Goal: Information Seeking & Learning: Learn about a topic

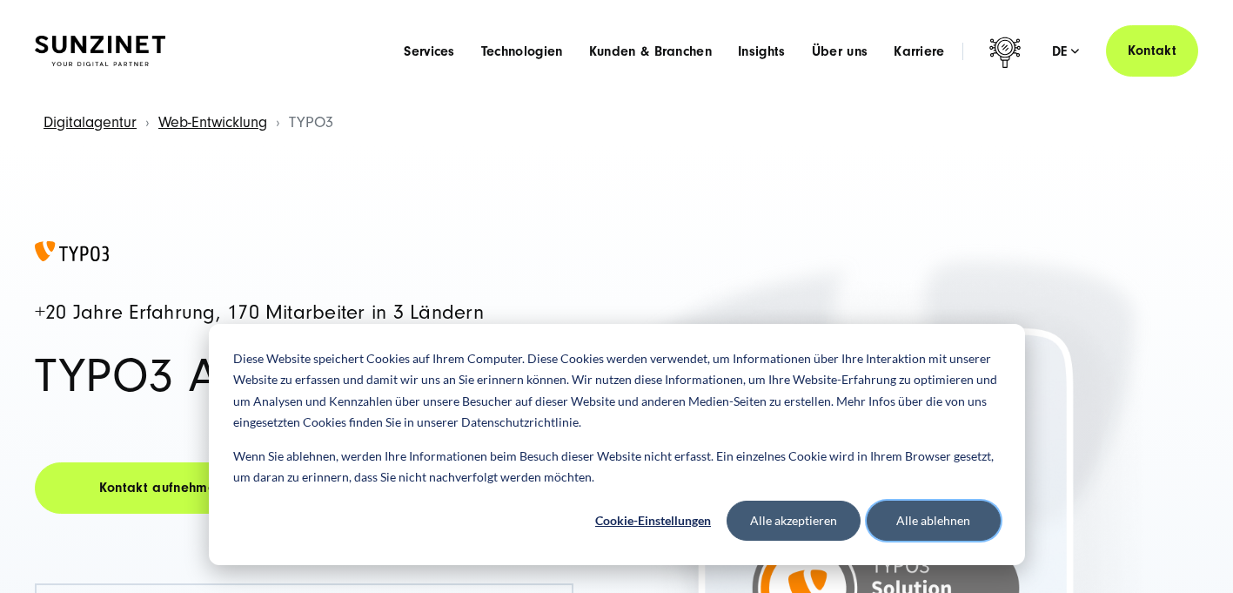
click at [877, 512] on button "Alle ablehnen" at bounding box center [934, 521] width 134 height 40
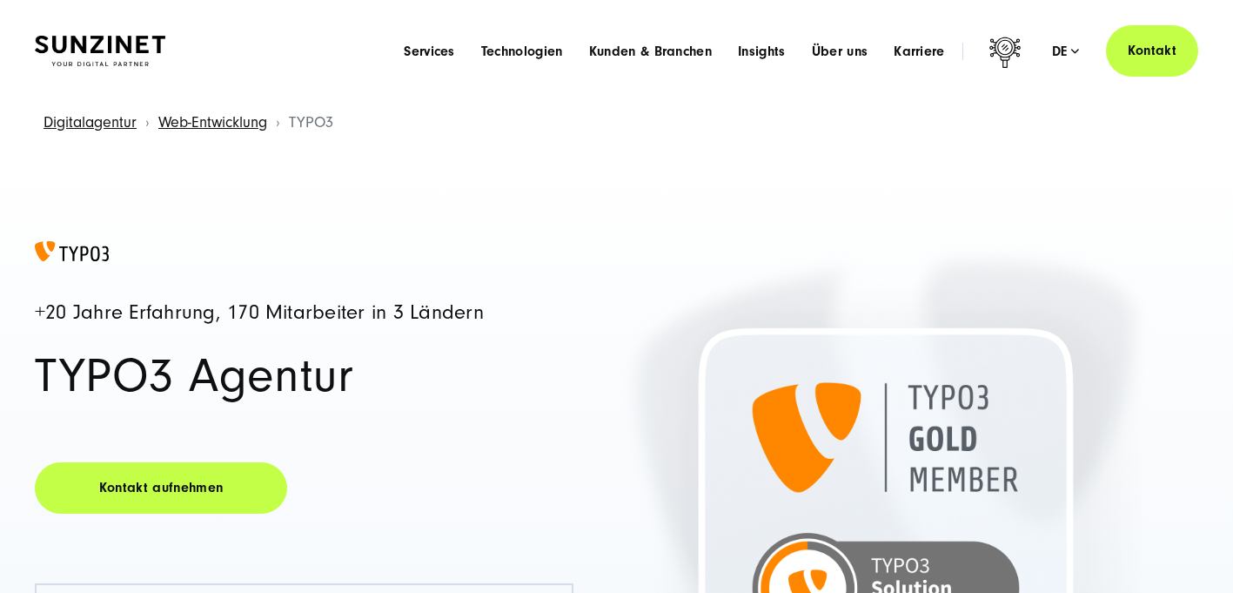
click at [568, 360] on h1 "TYPO3 Agentur" at bounding box center [304, 376] width 539 height 49
click at [909, 57] on span "Karriere" at bounding box center [919, 51] width 51 height 17
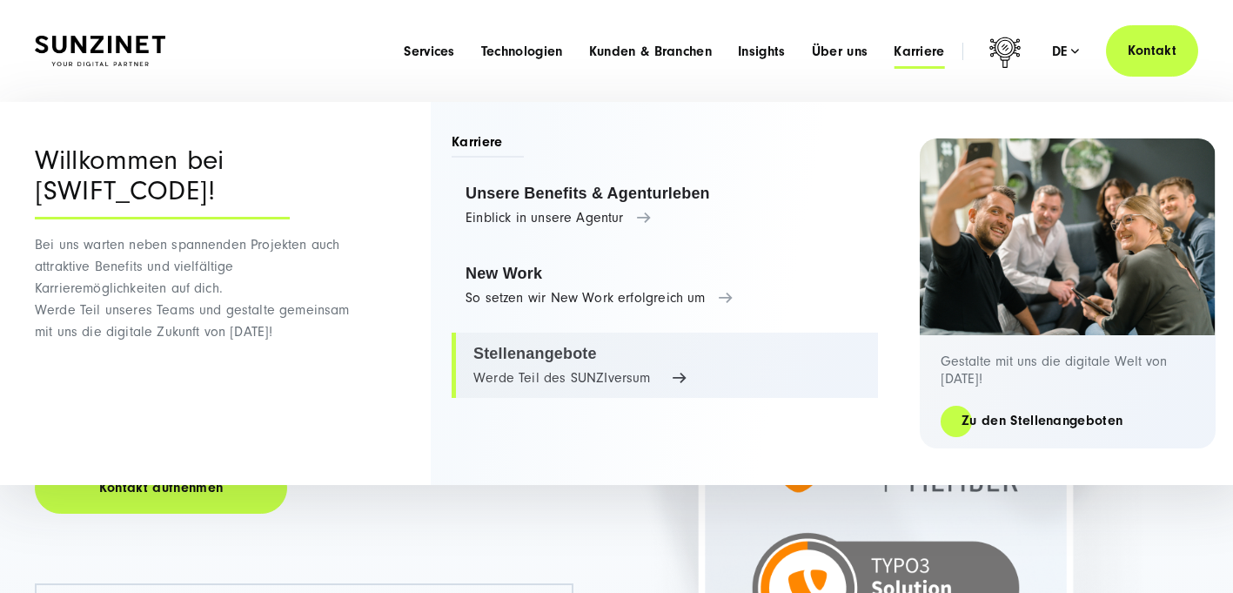
click at [533, 365] on link "Stellenangebote Werde Teil des SUNZIversum" at bounding box center [665, 366] width 427 height 66
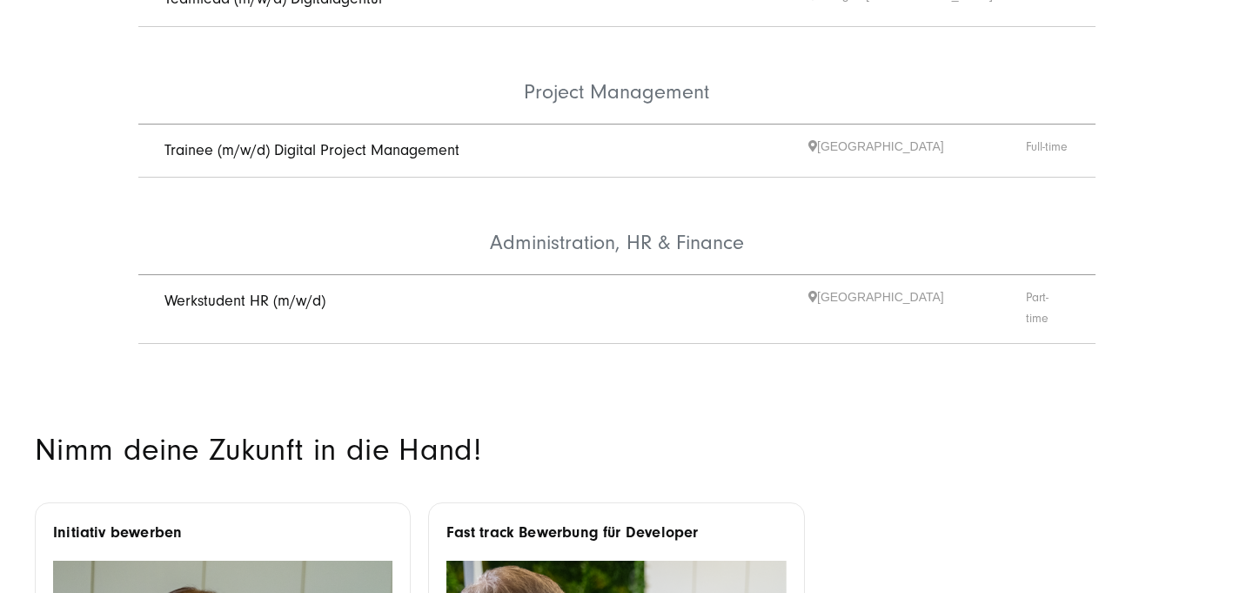
scroll to position [1124, 0]
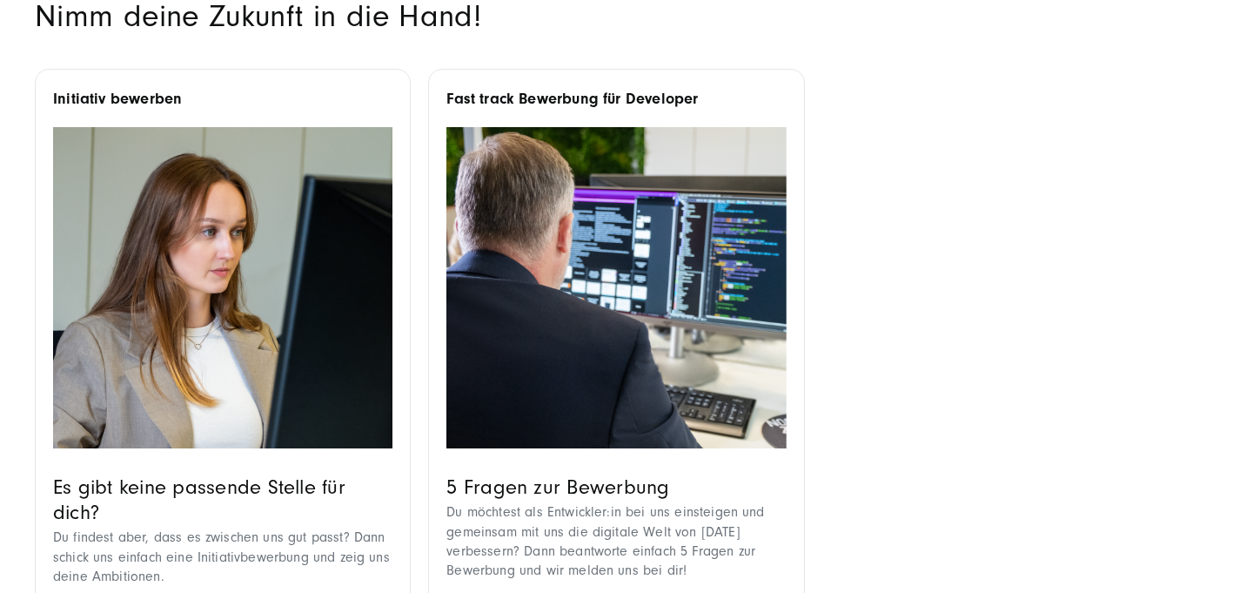
scroll to position [1573, 0]
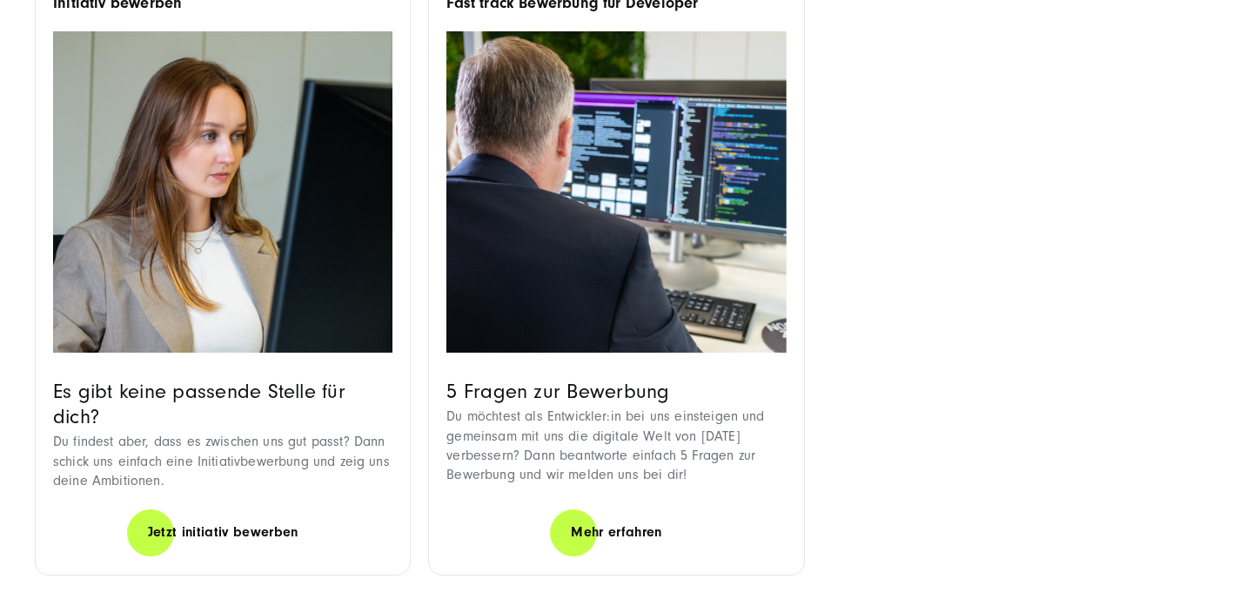
click at [655, 293] on img at bounding box center [616, 192] width 339 height 322
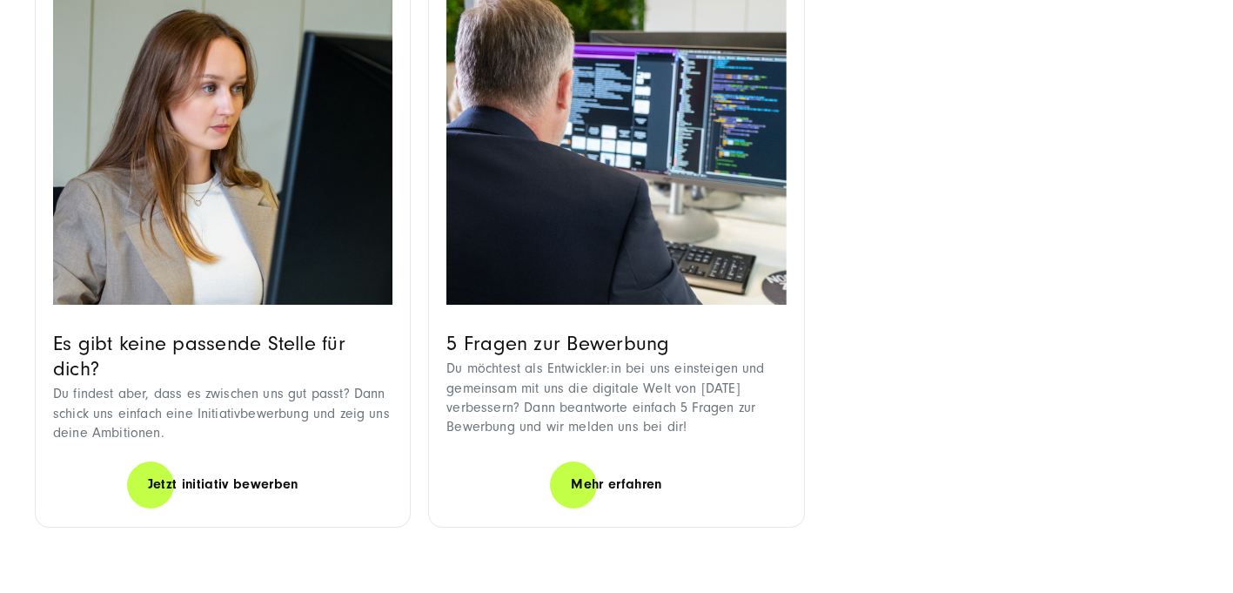
scroll to position [1662, 0]
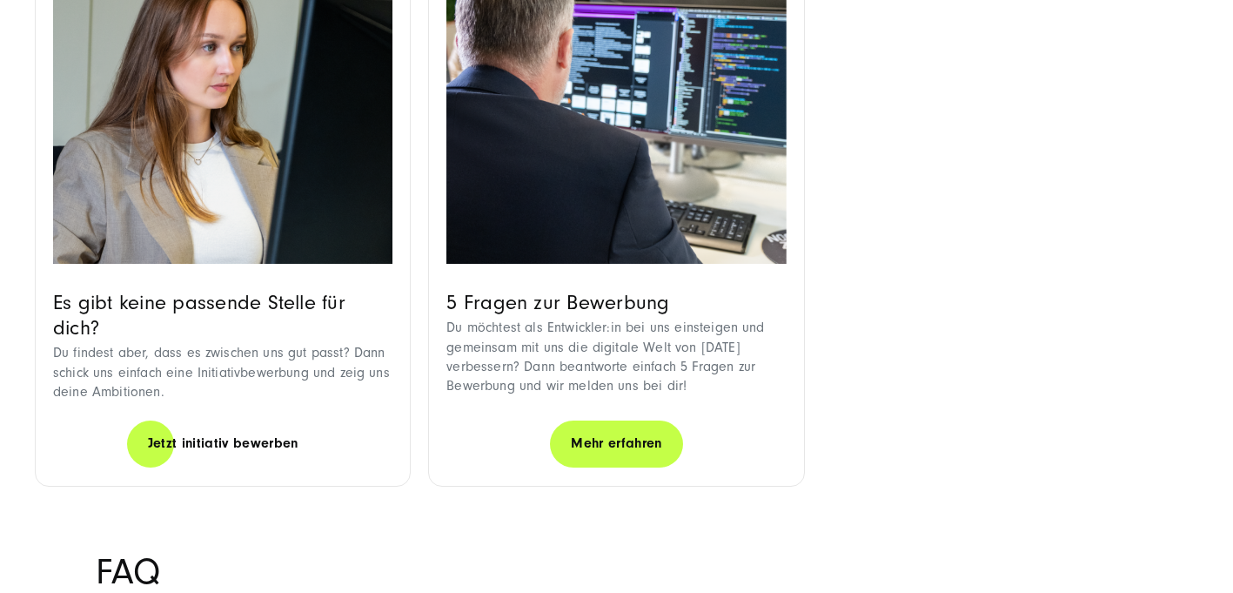
click at [592, 419] on link "Mehr erfahren" at bounding box center [616, 444] width 132 height 50
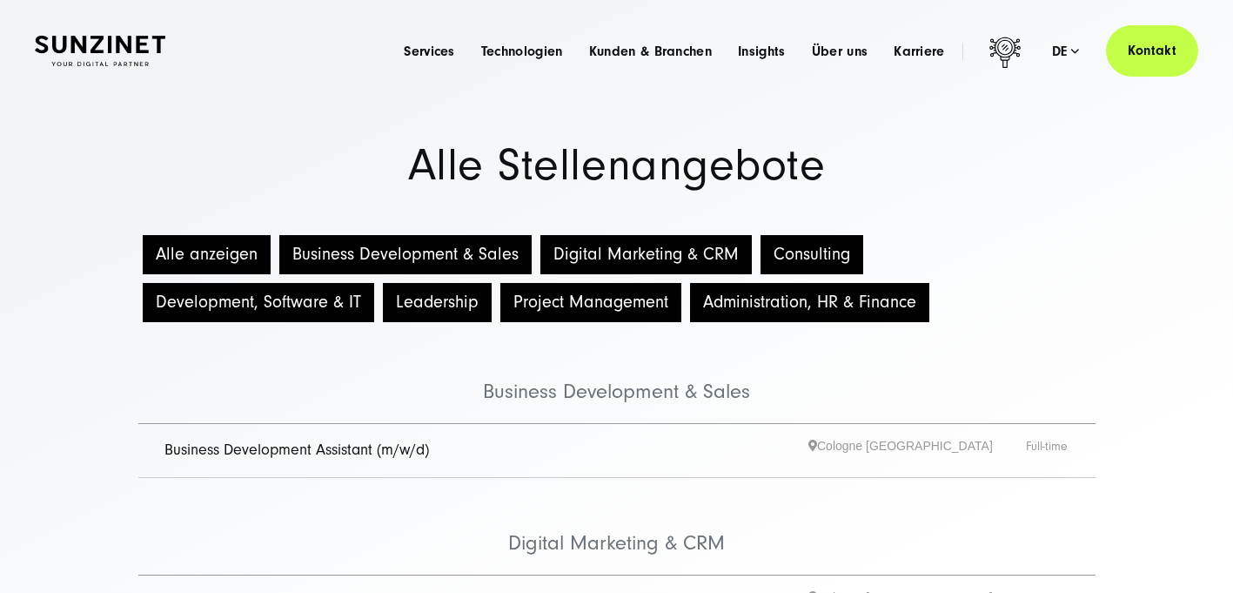
click at [962, 259] on div "Alle anzeigen Business Development & Sales Digital Marketing & CRM Consulting D…" at bounding box center [617, 279] width 1045 height 96
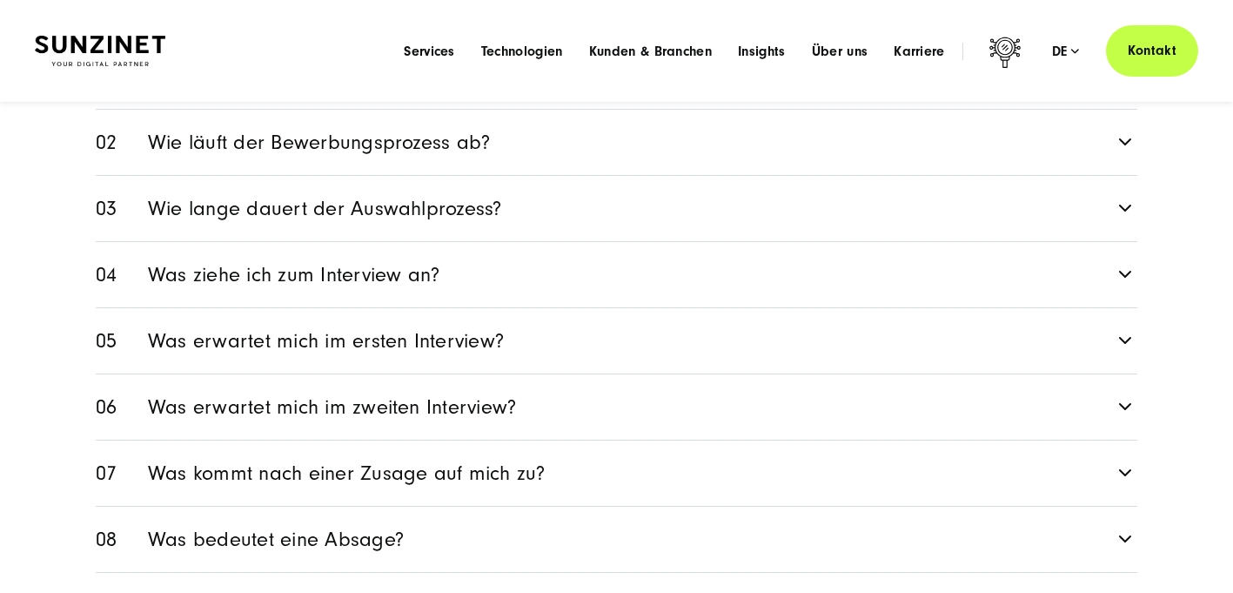
scroll to position [2351, 0]
